Goal: Task Accomplishment & Management: Use online tool/utility

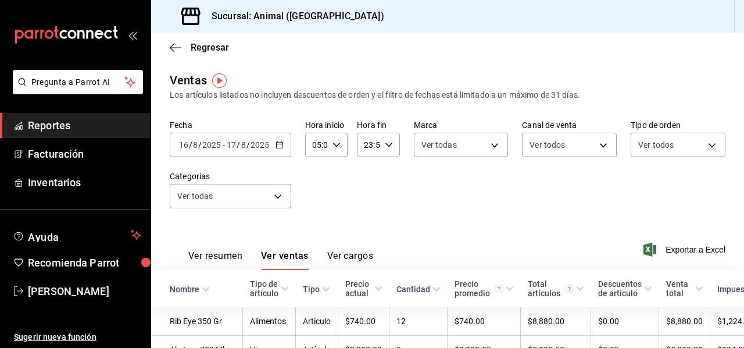
click at [429, 204] on div "Fecha [DATE] [DATE] - [DATE] [DATE] Hora inicio 05:00 Hora inicio Hora fin 23:5…" at bounding box center [448, 171] width 556 height 102
click at [278, 148] on \(Stroke\) "button" at bounding box center [279, 145] width 7 height 6
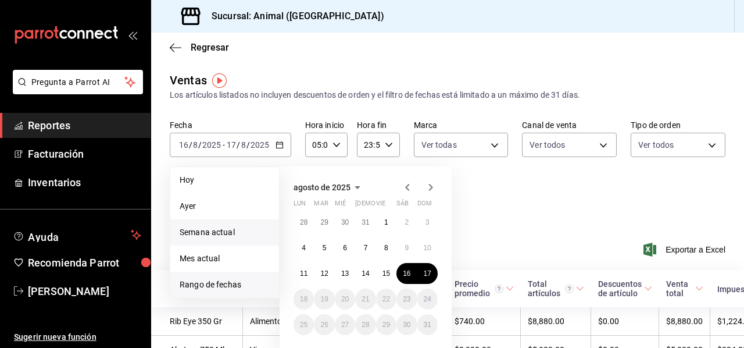
click at [232, 236] on span "Semana actual" at bounding box center [225, 232] width 90 height 12
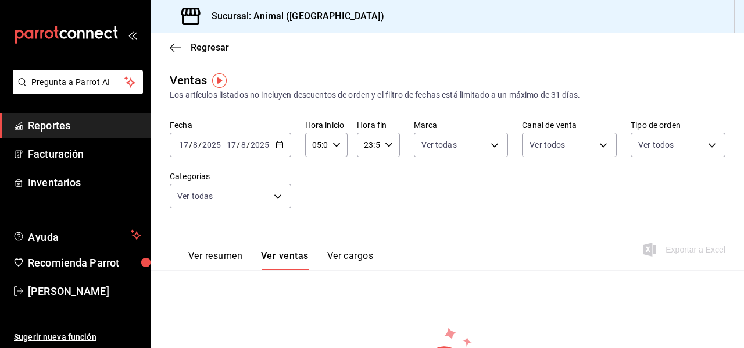
click at [222, 257] on button "Ver resumen" at bounding box center [215, 260] width 54 height 20
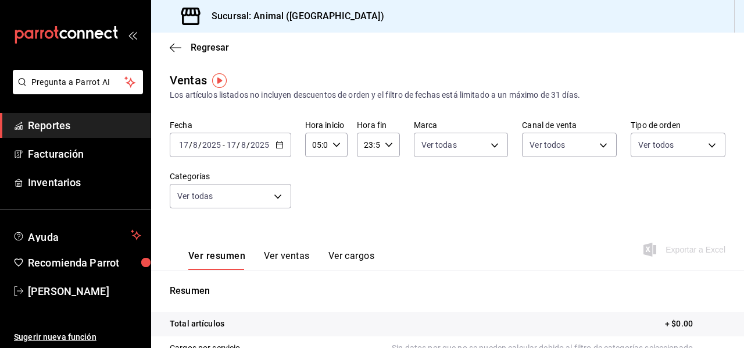
click at [279, 142] on \(Stroke\) "button" at bounding box center [279, 145] width 7 height 6
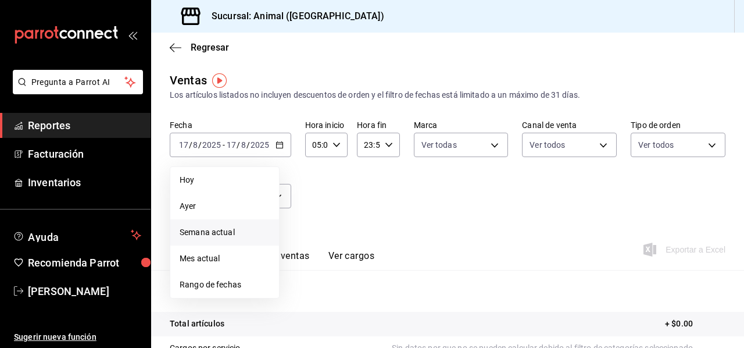
click at [218, 233] on span "Semana actual" at bounding box center [225, 232] width 90 height 12
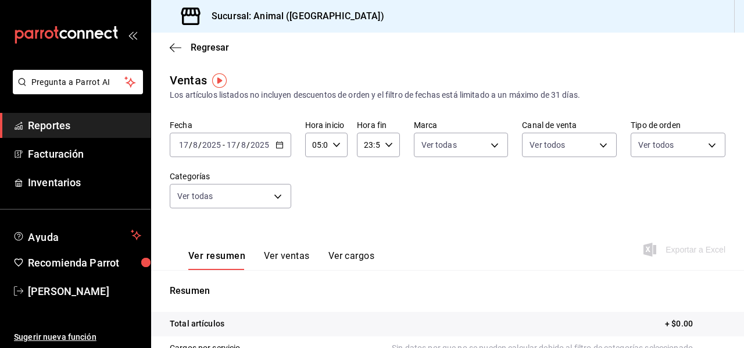
click at [283, 146] on div "[DATE] [DATE] - [DATE] [DATE]" at bounding box center [231, 145] width 122 height 24
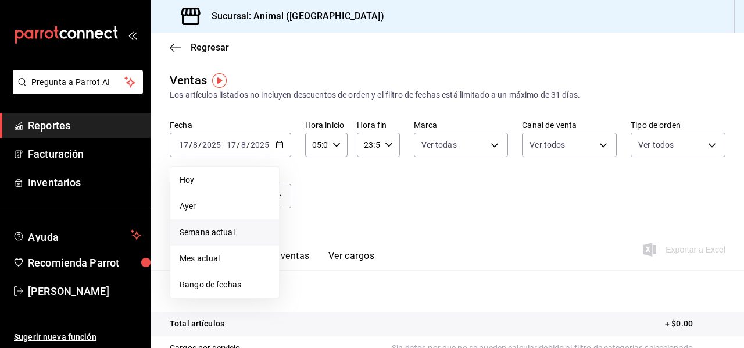
click at [215, 236] on span "Semana actual" at bounding box center [225, 232] width 90 height 12
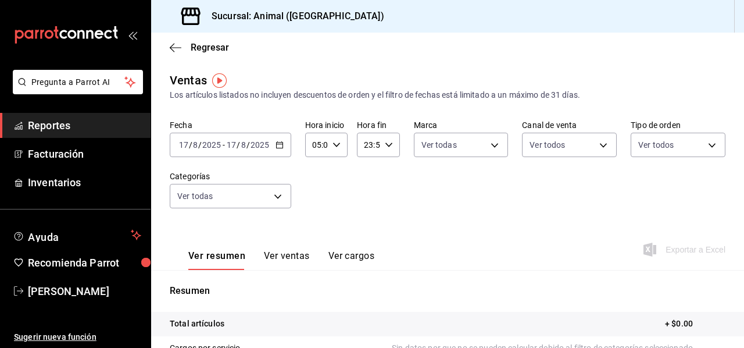
click at [278, 141] on icon "button" at bounding box center [280, 145] width 8 height 8
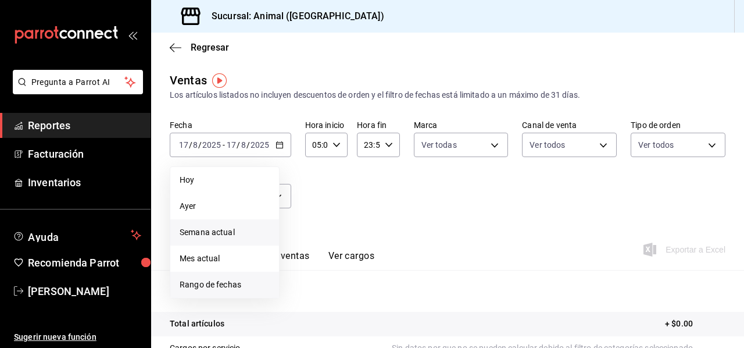
click at [200, 279] on span "Rango de fechas" at bounding box center [225, 285] width 90 height 12
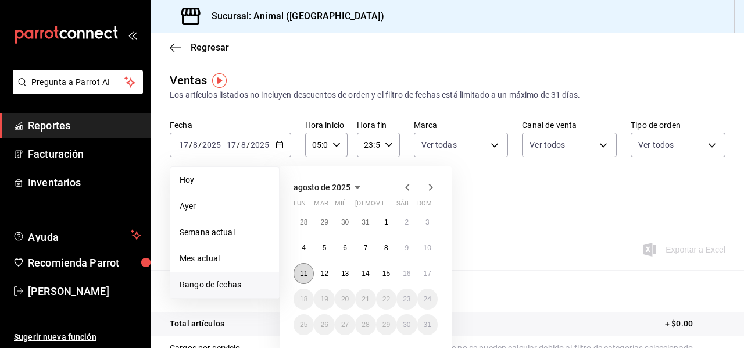
click at [309, 276] on button "11" at bounding box center [304, 273] width 20 height 21
click at [427, 270] on abbr "17" at bounding box center [428, 273] width 8 height 8
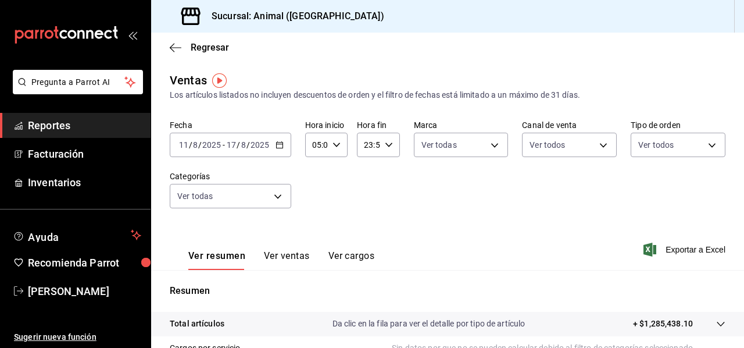
click at [277, 141] on icon "button" at bounding box center [280, 145] width 8 height 8
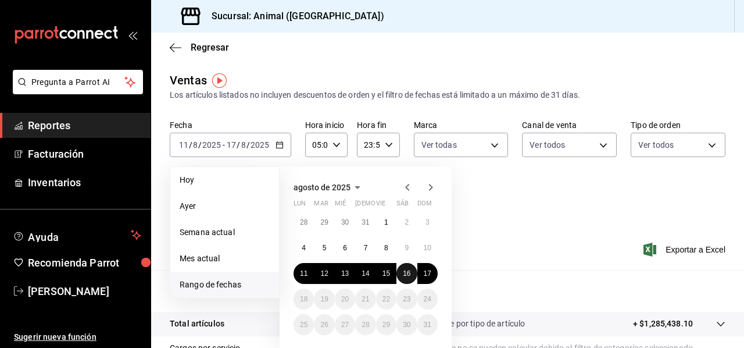
click at [404, 272] on abbr "16" at bounding box center [407, 273] width 8 height 8
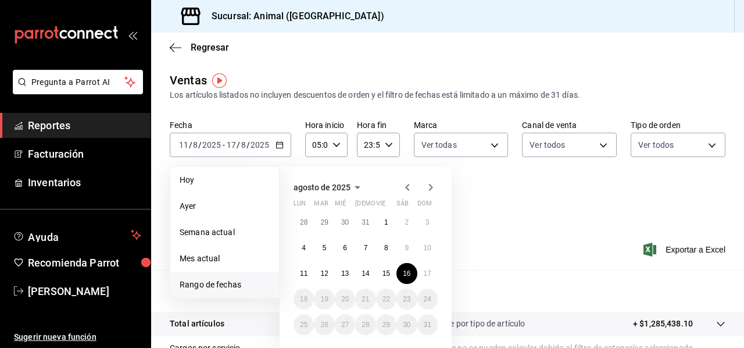
click at [387, 148] on icon "button" at bounding box center [389, 145] width 8 height 8
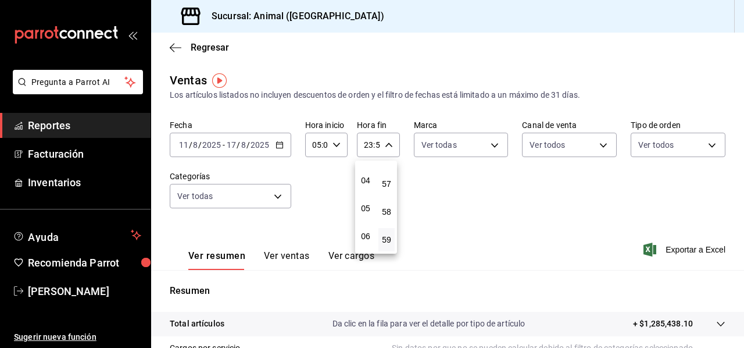
scroll to position [105, 0]
click at [367, 205] on span "05" at bounding box center [366, 209] width 2 height 9
click at [384, 167] on button "00" at bounding box center [387, 174] width 16 height 23
click at [275, 145] on div at bounding box center [372, 174] width 744 height 348
click at [276, 145] on \(Stroke\) "button" at bounding box center [279, 145] width 7 height 6
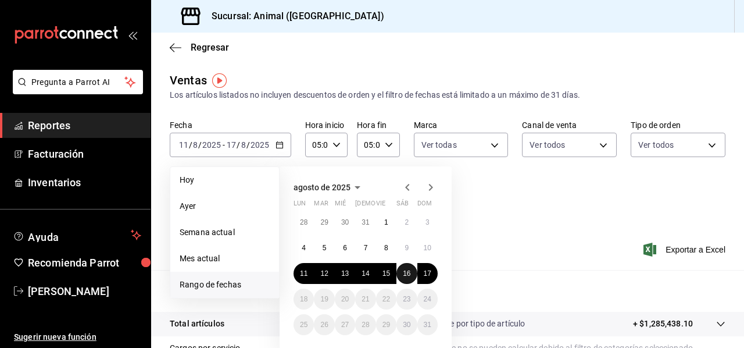
click at [404, 272] on abbr "16" at bounding box center [407, 273] width 8 height 8
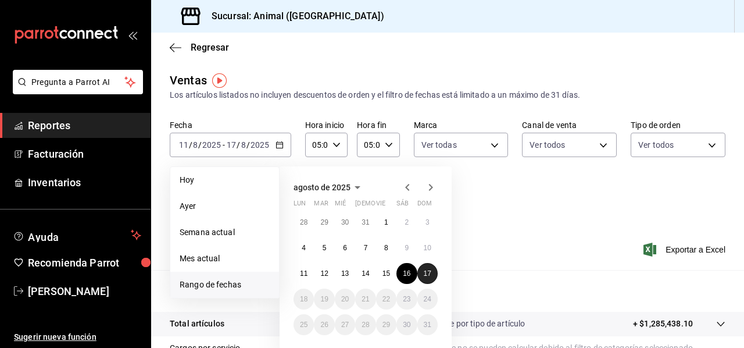
click at [428, 273] on abbr "17" at bounding box center [428, 273] width 8 height 8
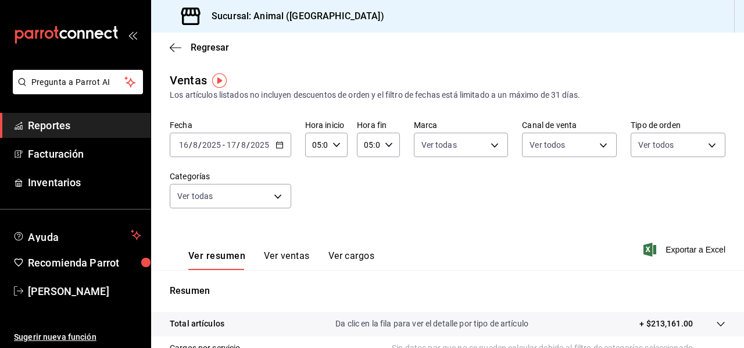
click at [391, 149] on div "05:00 Hora fin" at bounding box center [378, 145] width 42 height 24
click at [275, 144] on div at bounding box center [372, 174] width 744 height 348
click at [276, 144] on icon "button" at bounding box center [280, 145] width 8 height 8
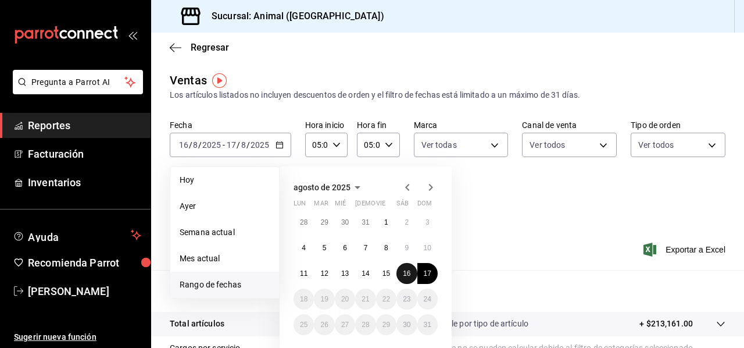
click at [406, 272] on abbr "16" at bounding box center [407, 273] width 8 height 8
click at [430, 276] on abbr "17" at bounding box center [428, 273] width 8 height 8
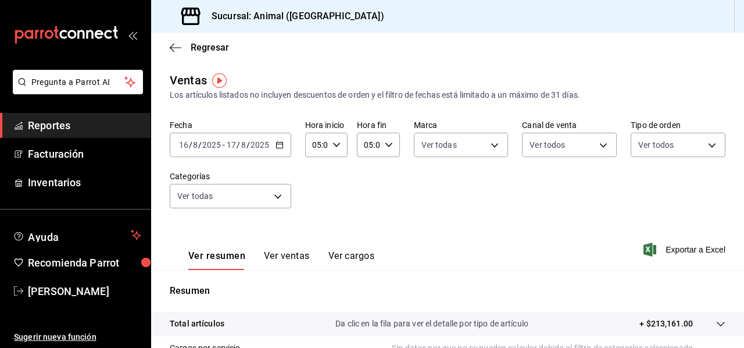
click at [340, 144] on div "05:00 Hora inicio" at bounding box center [326, 145] width 42 height 24
click at [384, 142] on div at bounding box center [372, 174] width 744 height 348
click at [390, 141] on icon "button" at bounding box center [389, 145] width 8 height 8
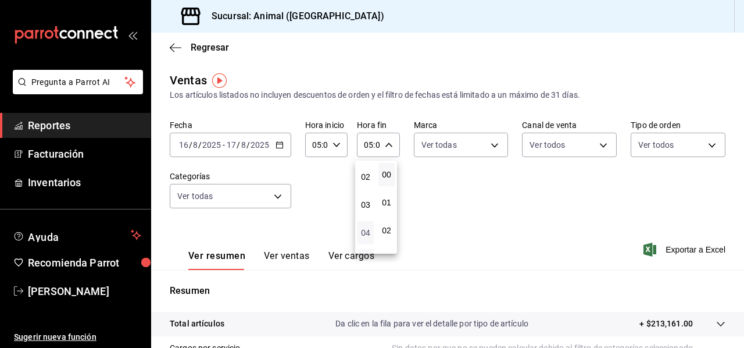
click at [366, 232] on span "04" at bounding box center [366, 232] width 2 height 9
click at [365, 179] on span "00" at bounding box center [366, 174] width 2 height 9
click at [370, 233] on button "23" at bounding box center [366, 239] width 16 height 23
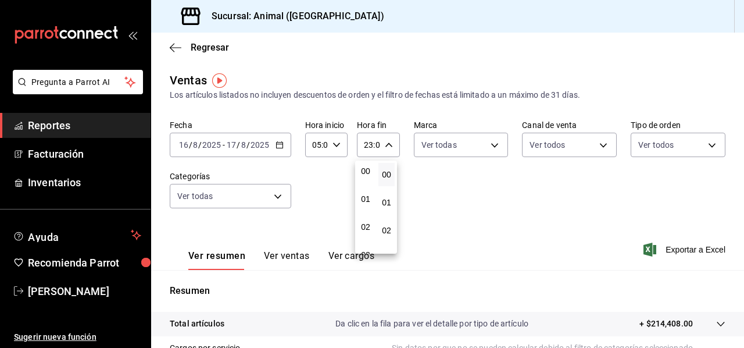
click at [278, 148] on div at bounding box center [372, 174] width 744 height 348
click at [278, 145] on icon "button" at bounding box center [280, 145] width 8 height 8
click at [385, 148] on icon "button" at bounding box center [389, 145] width 8 height 8
click at [371, 235] on button "23" at bounding box center [366, 239] width 16 height 23
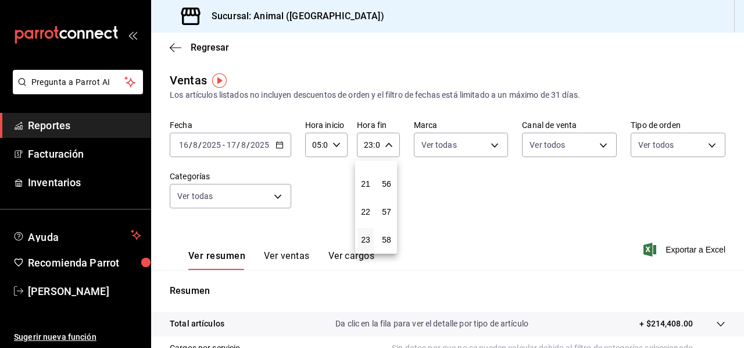
scroll to position [1582, 0]
click at [387, 239] on span "59" at bounding box center [387, 239] width 2 height 9
type input "23:59"
click at [277, 145] on div at bounding box center [372, 174] width 744 height 348
click at [277, 145] on icon "button" at bounding box center [280, 145] width 8 height 8
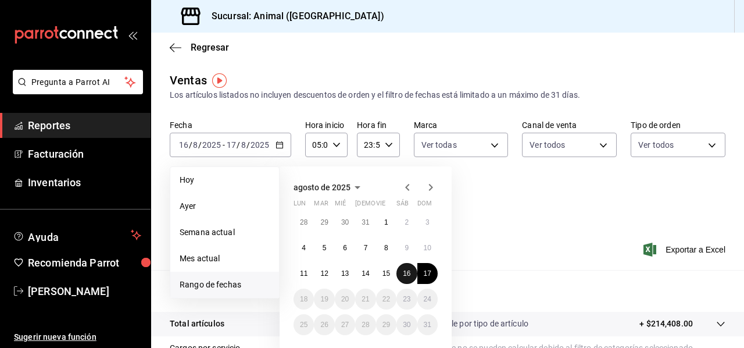
click at [407, 270] on abbr "16" at bounding box center [407, 273] width 8 height 8
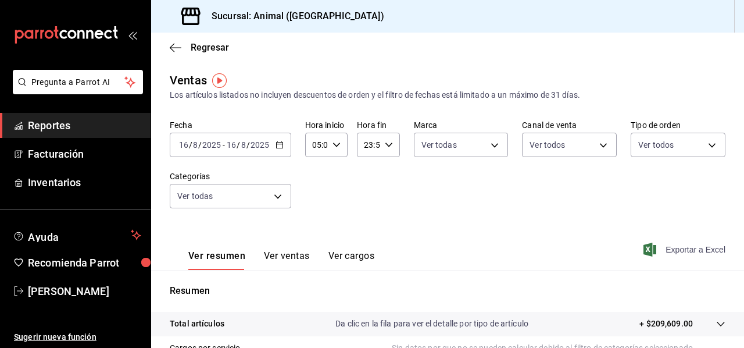
click at [686, 251] on span "Exportar a Excel" at bounding box center [686, 250] width 80 height 14
click at [279, 145] on icon "button" at bounding box center [280, 145] width 8 height 8
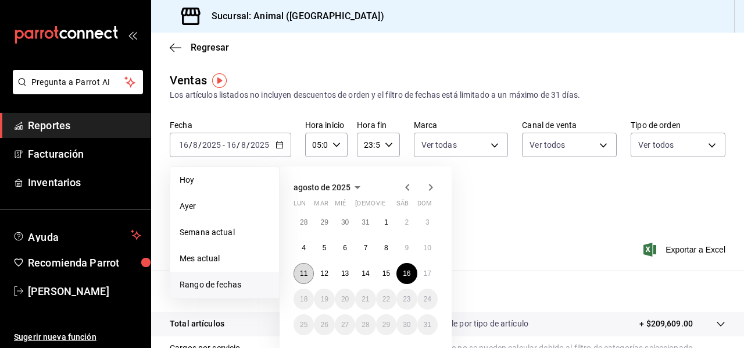
click at [301, 274] on abbr "11" at bounding box center [304, 273] width 8 height 8
drag, startPoint x: 301, startPoint y: 274, endPoint x: 385, endPoint y: 166, distance: 136.4
click at [385, 166] on div "[DATE] lun mar mié jue vie sáb dom 28 29 30 31 1 2 3 4 5 6 7 8 9 10 11 12 13 14…" at bounding box center [366, 259] width 172 height 186
click at [427, 273] on abbr "17" at bounding box center [428, 273] width 8 height 8
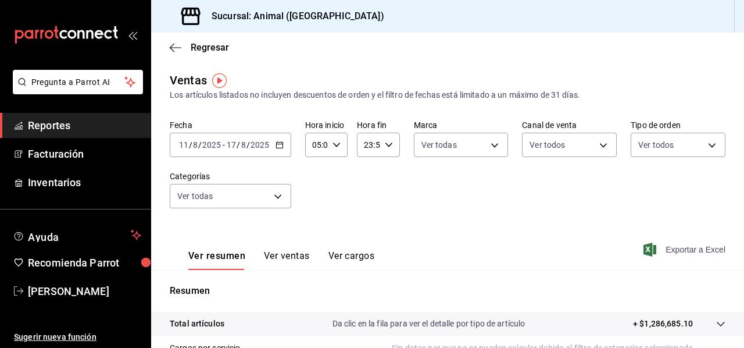
click at [686, 250] on span "Exportar a Excel" at bounding box center [686, 250] width 80 height 14
